Goal: Find specific page/section: Find specific page/section

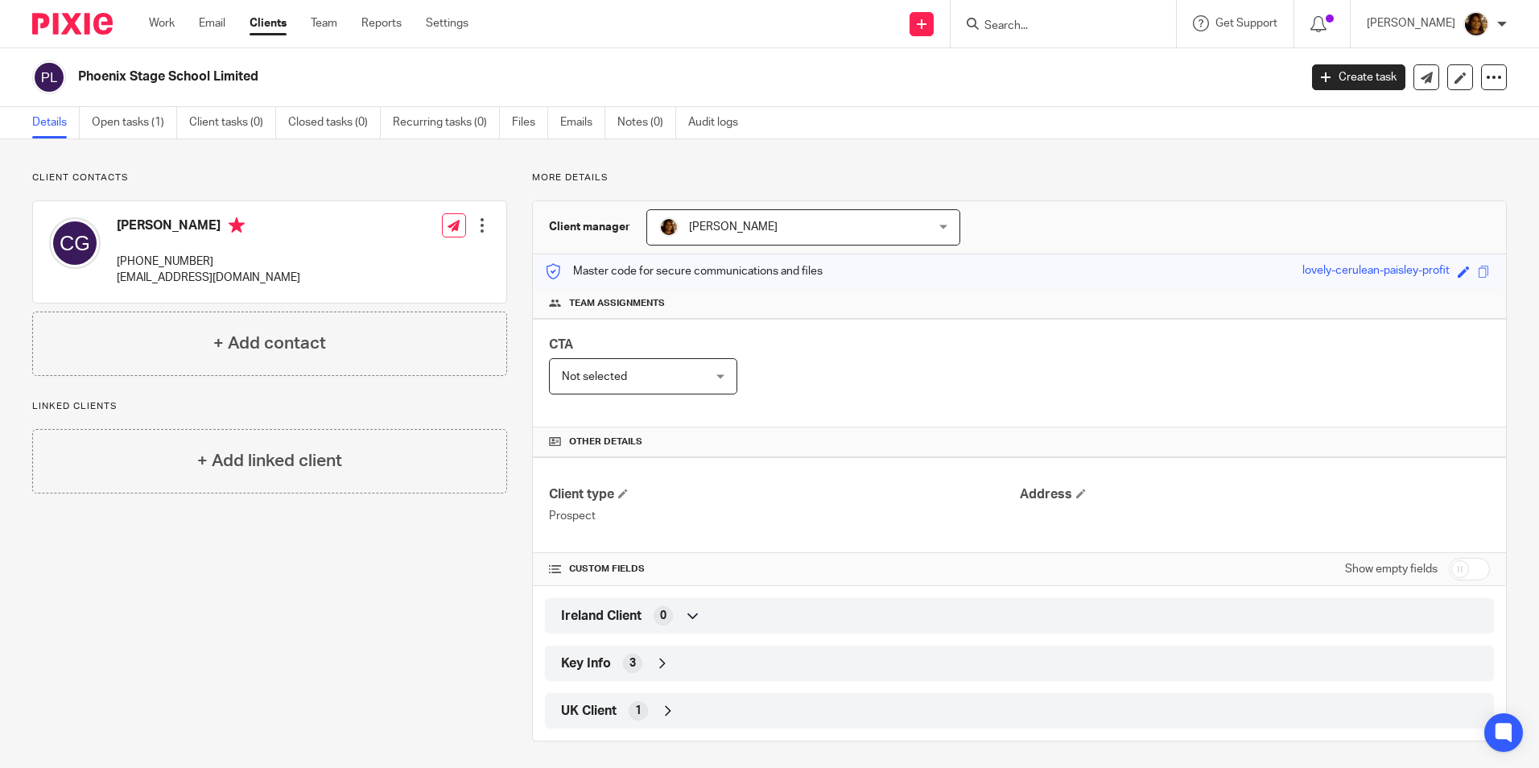
click at [1091, 18] on form at bounding box center [1068, 24] width 171 height 20
click at [1045, 28] on input "Search" at bounding box center [1055, 26] width 145 height 14
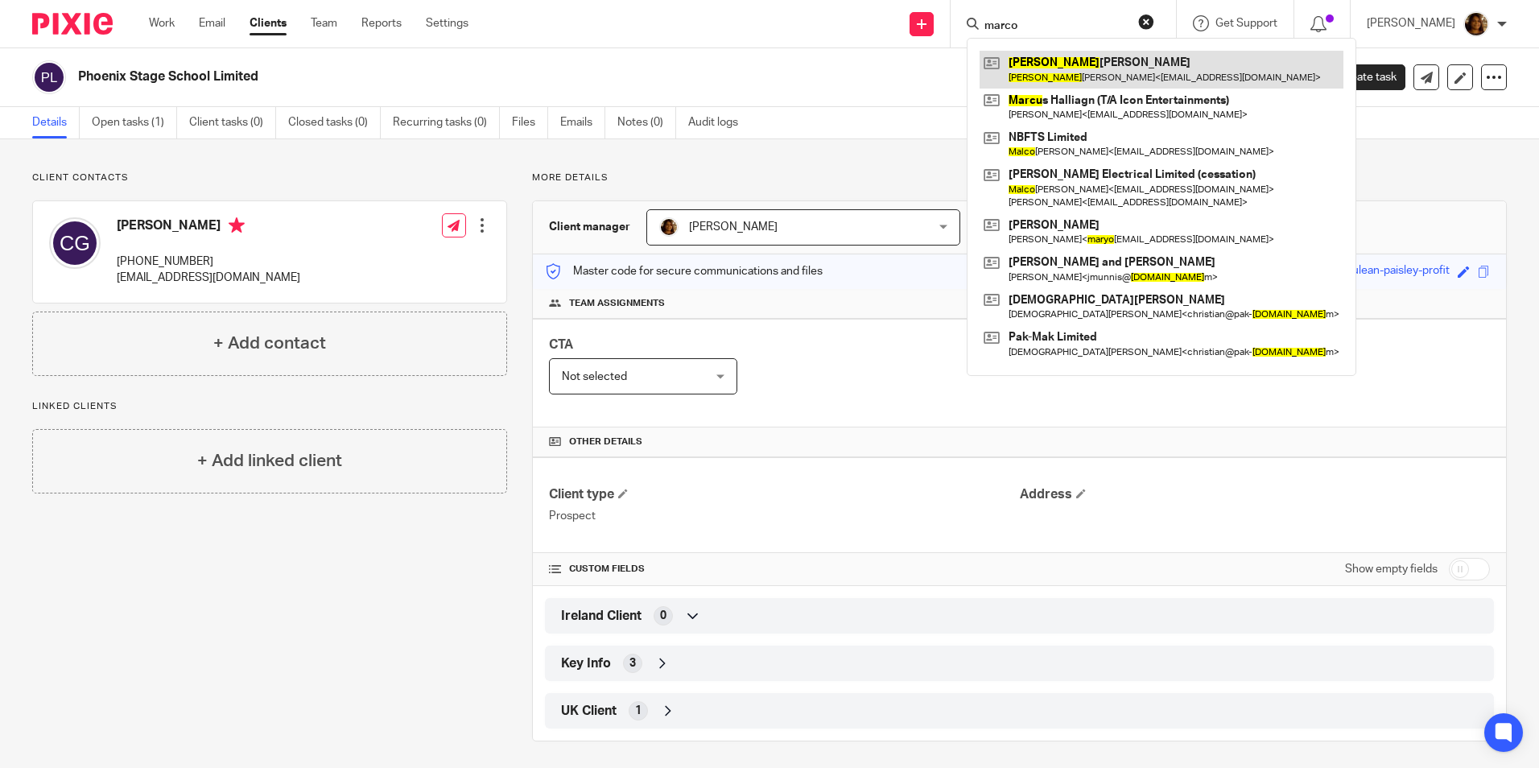
type input "marco"
click at [1080, 70] on link at bounding box center [1162, 69] width 364 height 37
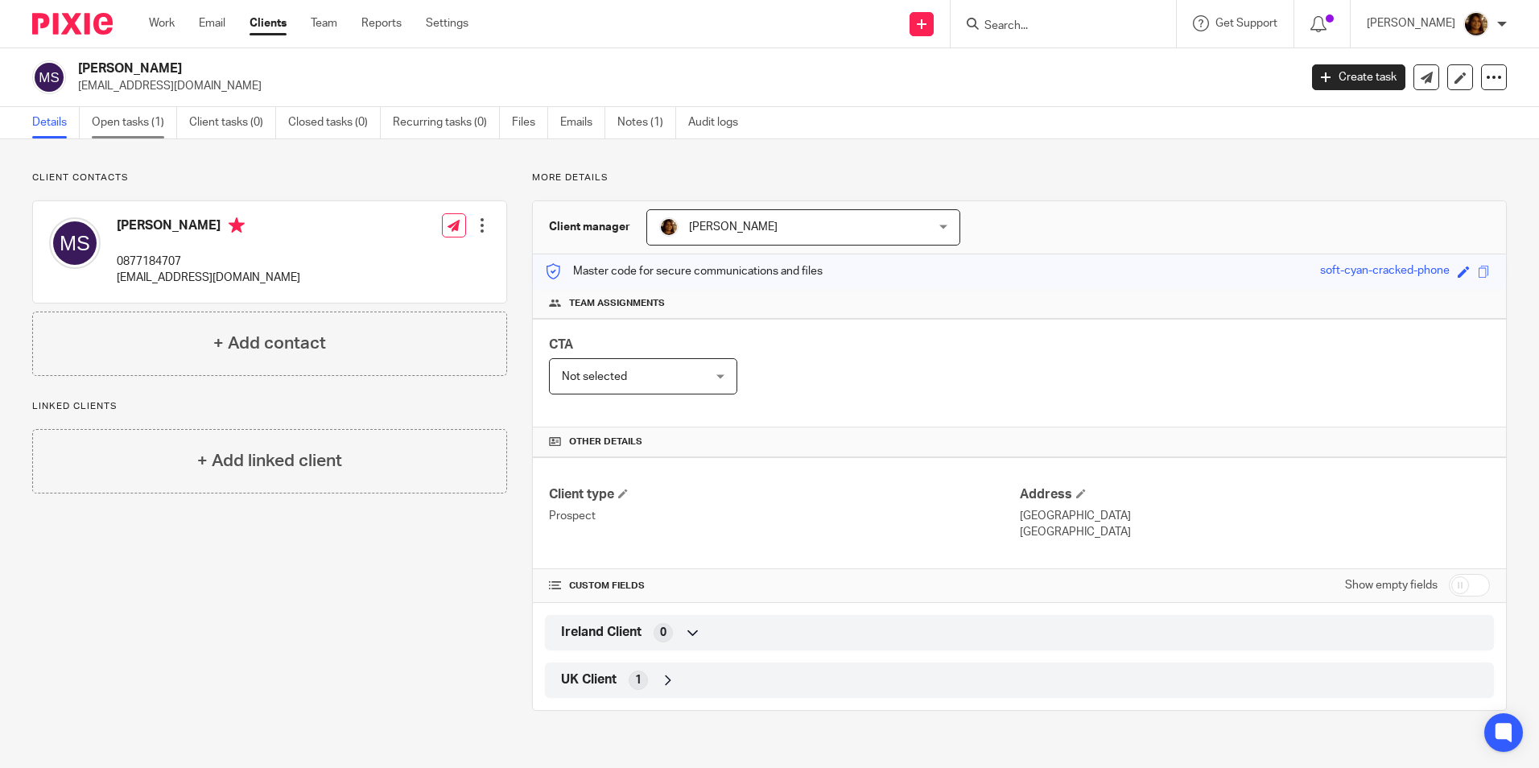
click at [122, 120] on link "Open tasks (1)" at bounding box center [134, 122] width 85 height 31
